Goal: Task Accomplishment & Management: Complete application form

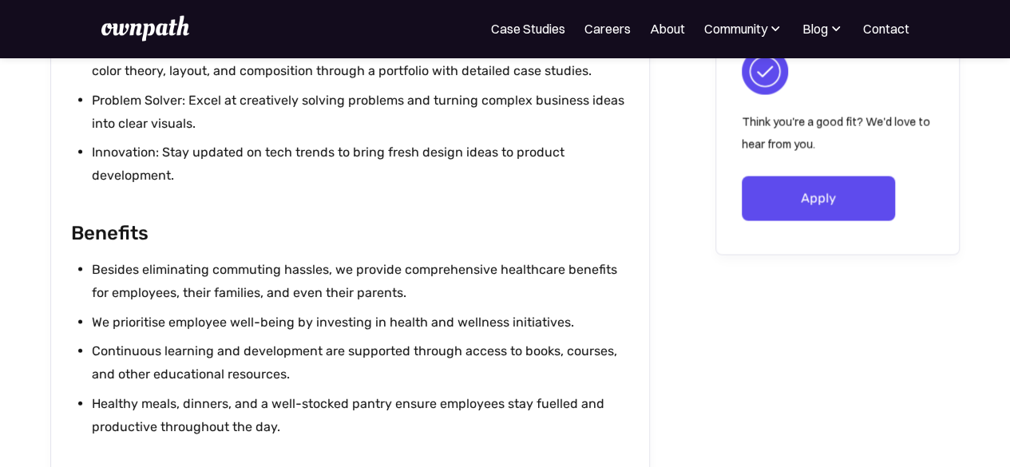
scroll to position [1756, 0]
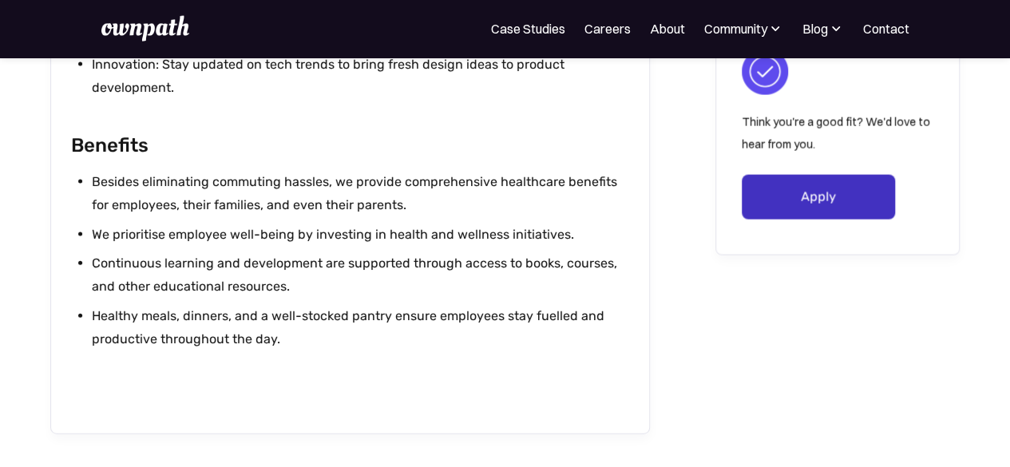
click at [820, 207] on link "Apply" at bounding box center [817, 197] width 153 height 45
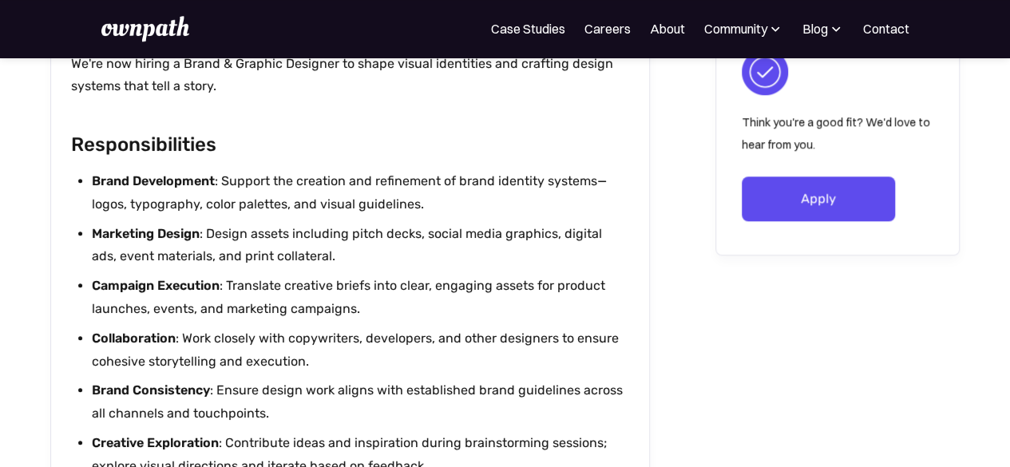
scroll to position [798, 0]
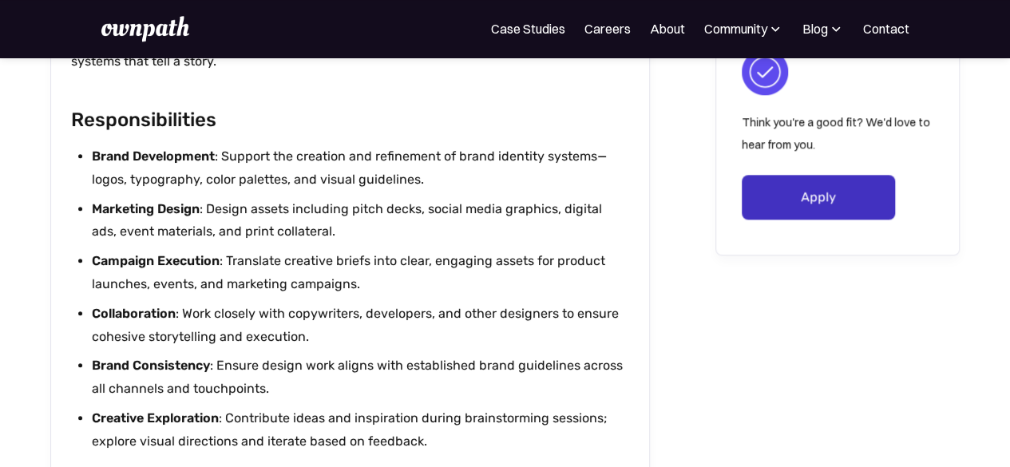
click at [826, 219] on link "Apply" at bounding box center [817, 197] width 153 height 45
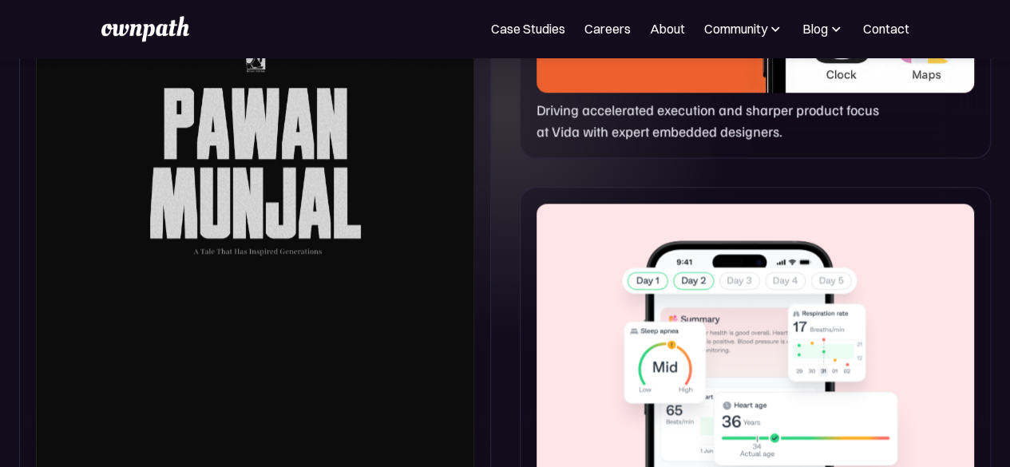
scroll to position [1117, 0]
